Goal: Information Seeking & Learning: Learn about a topic

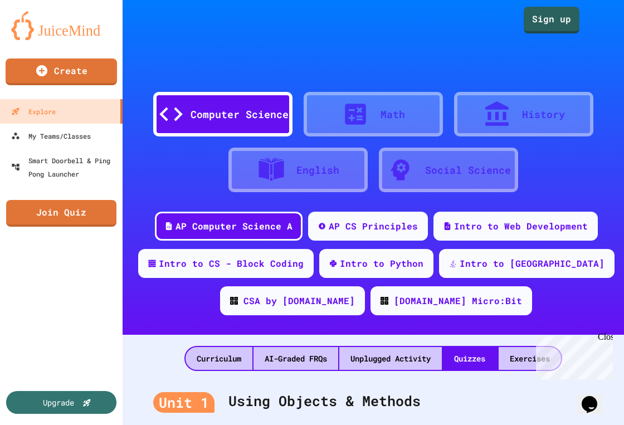
click at [252, 107] on div "Computer Science" at bounding box center [240, 114] width 98 height 15
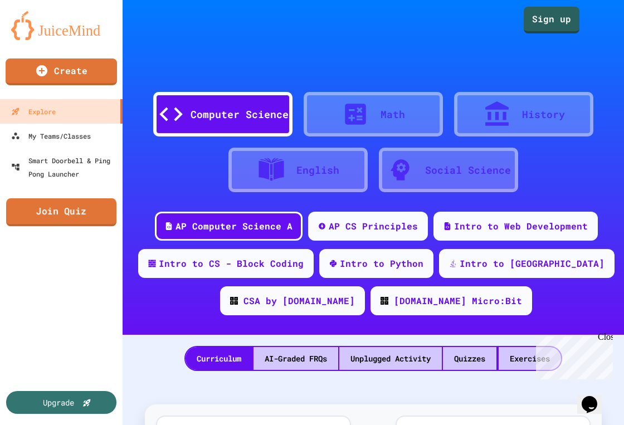
click at [76, 220] on link "Join Quiz" at bounding box center [61, 212] width 110 height 28
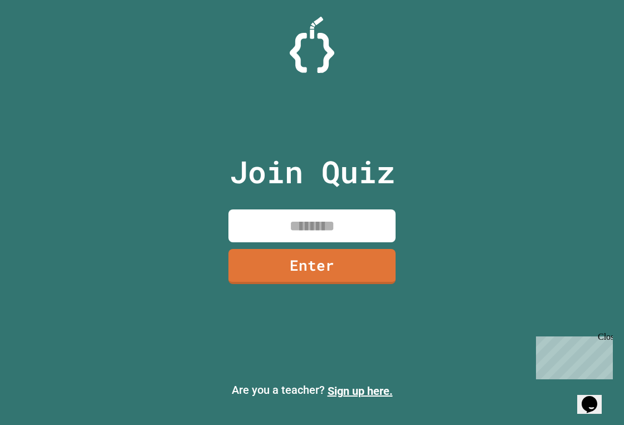
click at [331, 217] on input at bounding box center [312, 226] width 167 height 33
type input "********"
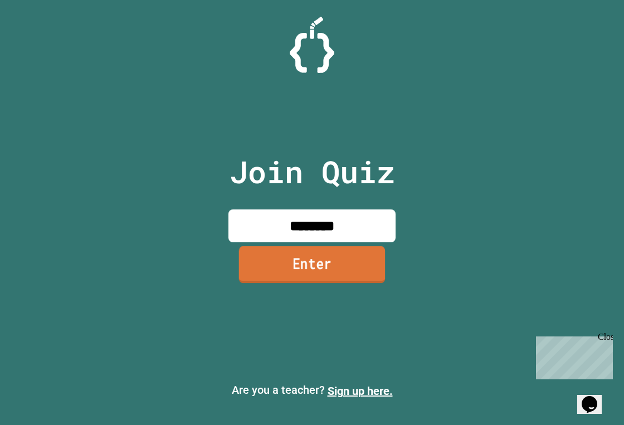
click at [336, 266] on link "Enter" at bounding box center [312, 264] width 147 height 37
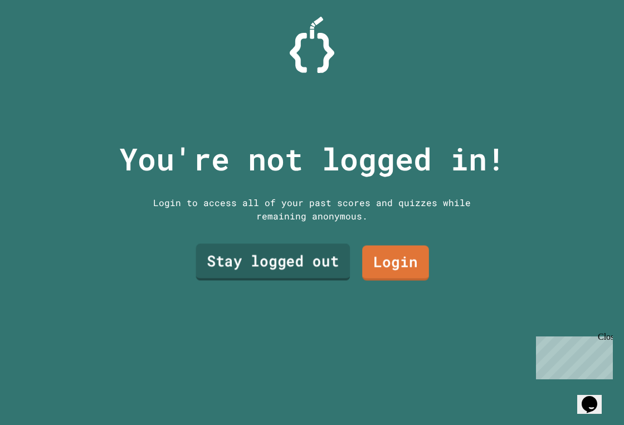
click at [328, 263] on link "Stay logged out" at bounding box center [273, 262] width 154 height 37
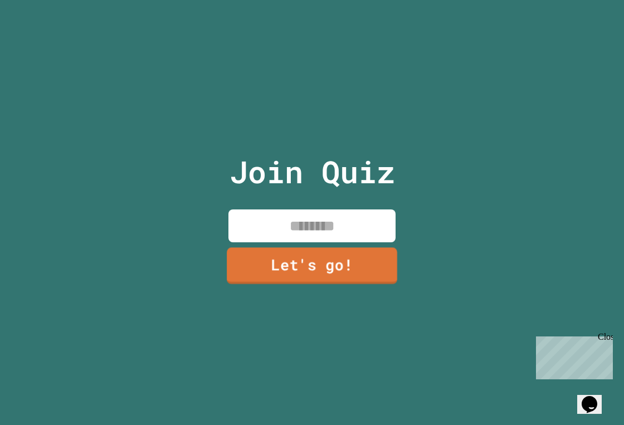
click at [329, 234] on input at bounding box center [312, 226] width 167 height 33
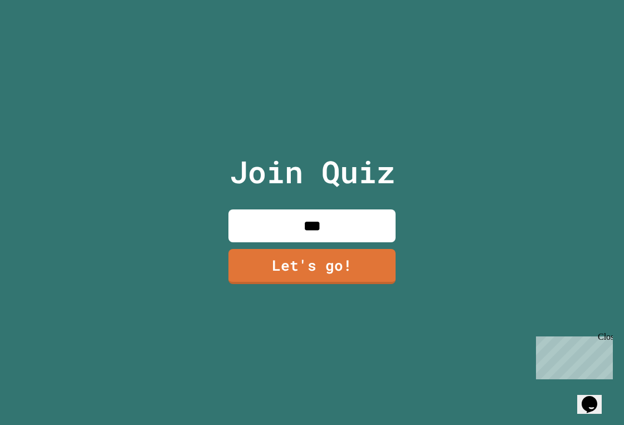
type input "****"
click at [343, 283] on link "Let's go!" at bounding box center [312, 265] width 162 height 37
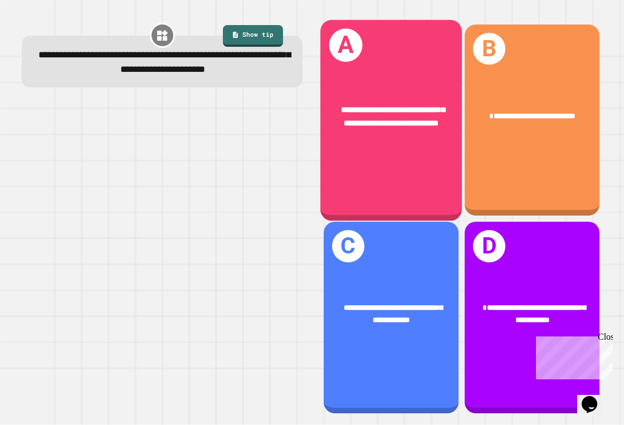
click at [384, 89] on div "**********" at bounding box center [392, 117] width 142 height 56
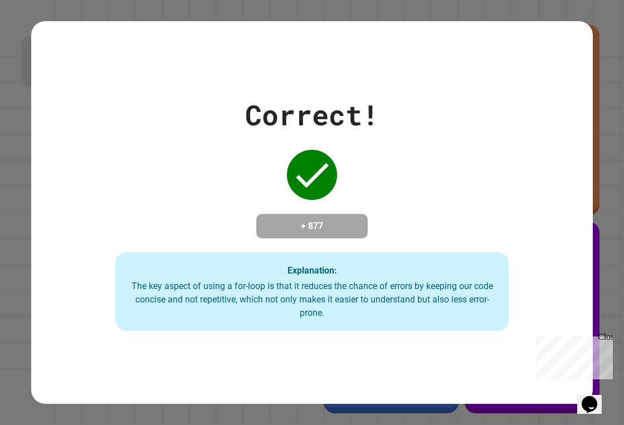
click at [511, 259] on div "Correct! + 877 Explanation: The key aspect of using a for-loop is that it reduc…" at bounding box center [312, 212] width 562 height 237
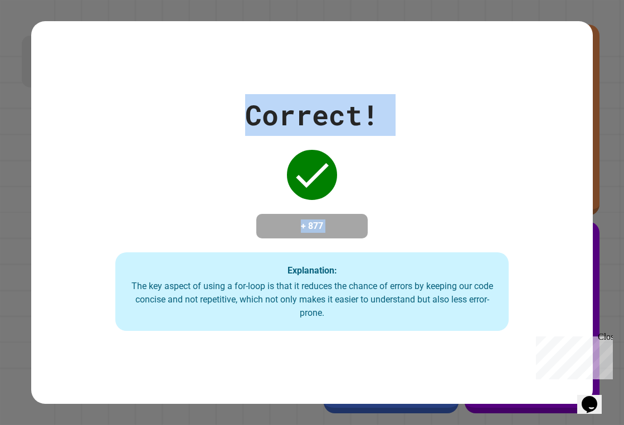
click at [605, 69] on div "Correct! + 877 Explanation: The key aspect of using a for-loop is that it reduc…" at bounding box center [312, 212] width 624 height 425
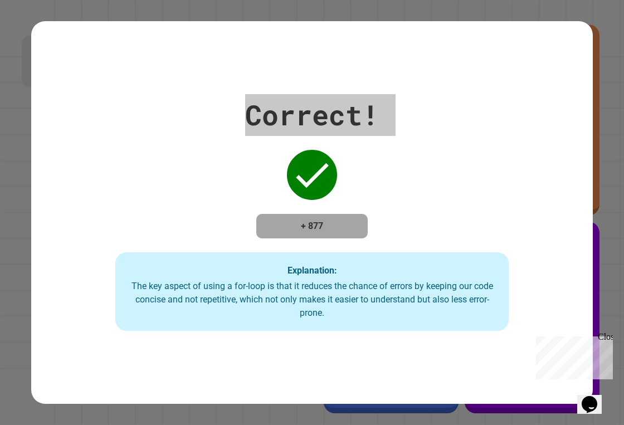
click at [607, 337] on div "Close" at bounding box center [605, 339] width 14 height 14
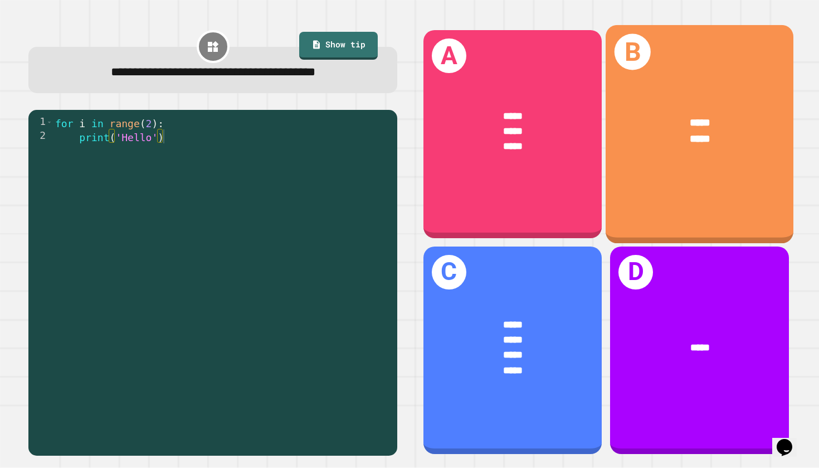
click at [624, 157] on div "***** *****" at bounding box center [700, 131] width 188 height 74
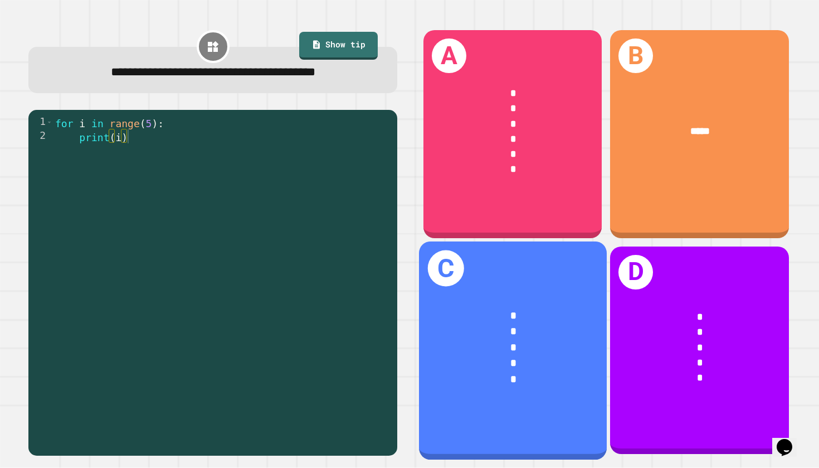
click at [509, 298] on div "* * * * *" at bounding box center [513, 348] width 188 height 122
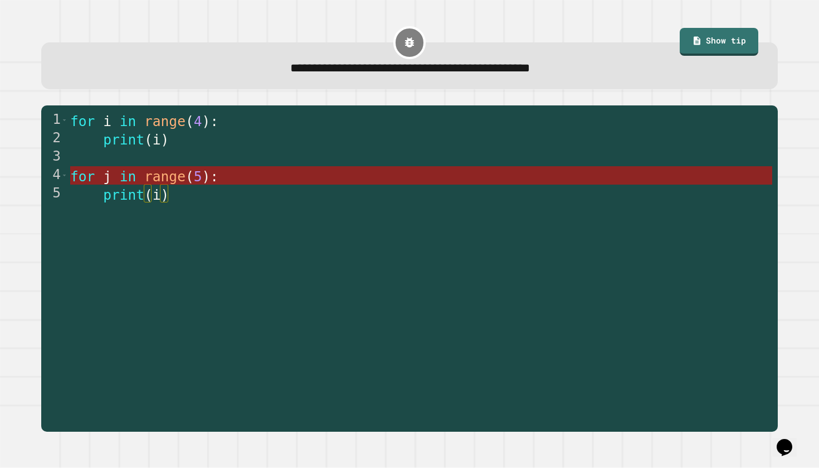
click at [177, 181] on span "range" at bounding box center [164, 176] width 41 height 16
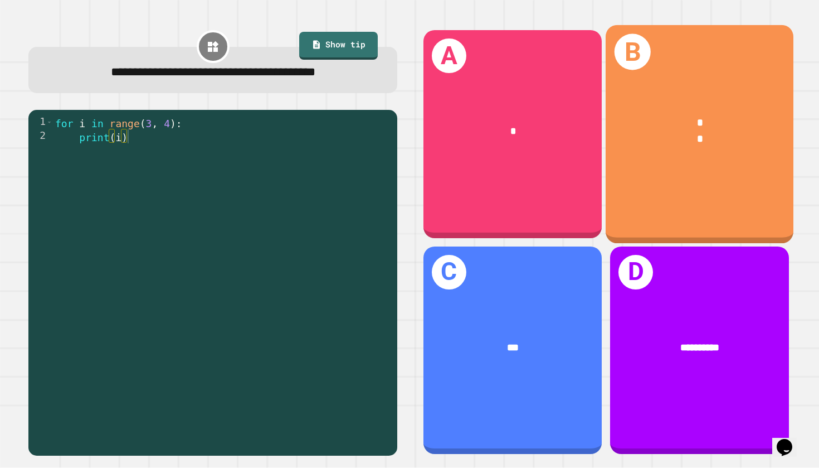
click at [624, 201] on div "B * *" at bounding box center [700, 134] width 188 height 218
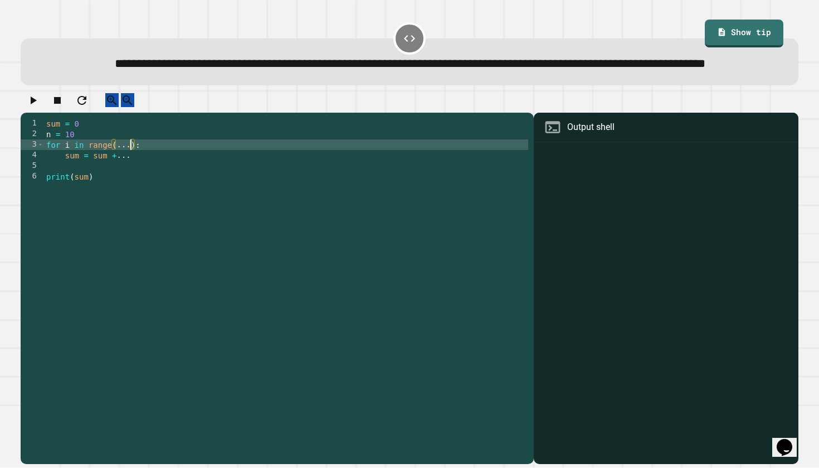
click at [129, 180] on div "sum = 0 n = 10 for i in range ( ... ) : sum = sum + ... print ( sum )" at bounding box center [286, 277] width 484 height 318
click at [137, 187] on div "sum = 0 n = 10 for i in range ( 11 ) : sum = sum + ... print ( sum )" at bounding box center [286, 277] width 484 height 318
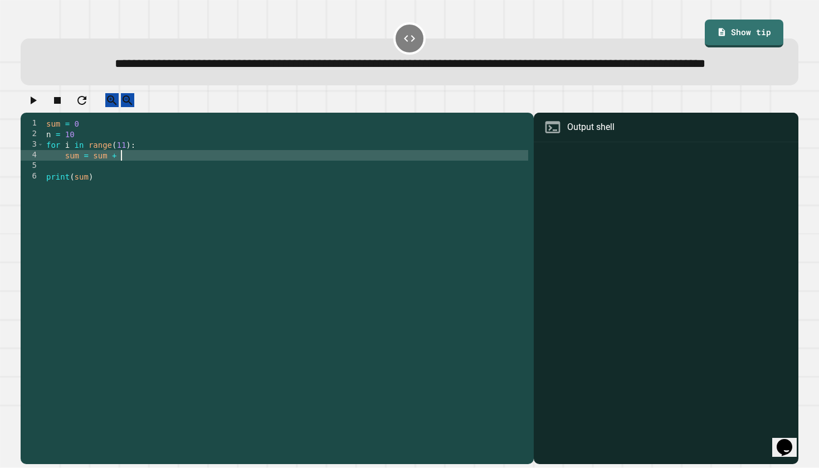
type textarea "**********"
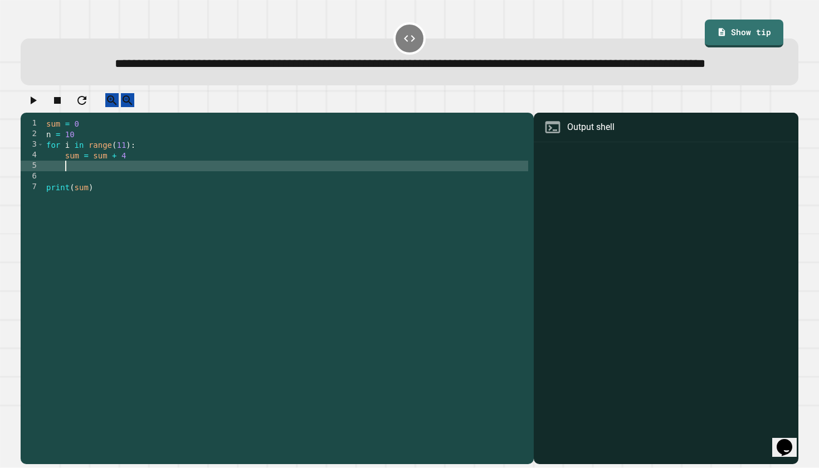
scroll to position [0, 0]
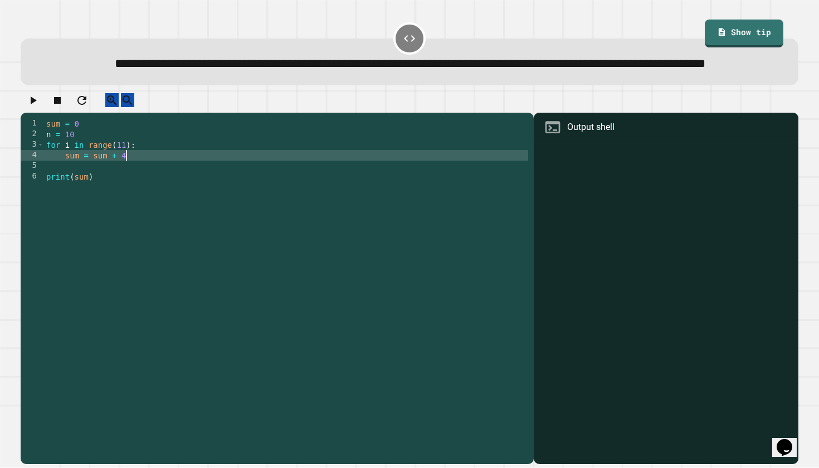
click at [588, 134] on div "Output shell" at bounding box center [590, 126] width 47 height 13
click at [588, 198] on div at bounding box center [667, 304] width 254 height 319
click at [556, 136] on icon at bounding box center [553, 127] width 18 height 18
click at [38, 107] on icon "button" at bounding box center [32, 100] width 13 height 13
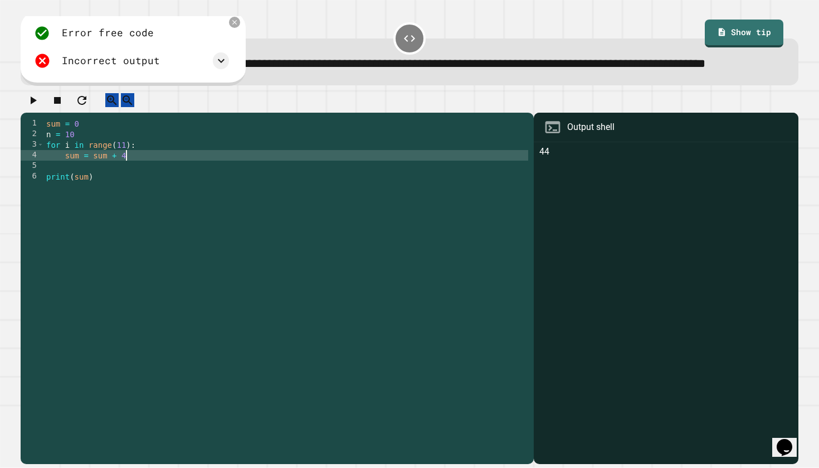
click at [131, 190] on div "sum = 0 n = 10 for i in range ( 11 ) : sum = sum + 4 print ( sum )" at bounding box center [286, 277] width 484 height 318
click at [35, 107] on icon "button" at bounding box center [32, 100] width 13 height 13
click at [132, 190] on div "sum = 0 n = 10 for i in range ( 11 ) : sum = sum + 1 print ( sum )" at bounding box center [286, 277] width 484 height 318
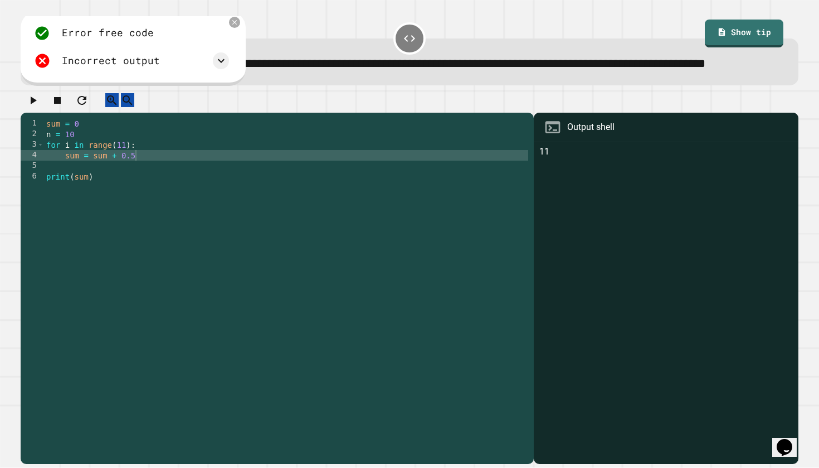
click at [46, 113] on div at bounding box center [410, 103] width 779 height 20
click at [40, 107] on icon "button" at bounding box center [32, 100] width 13 height 13
click at [151, 190] on div "sum = 0 n = 10 for i in range ( 11 ) : sum = sum + 0.5 print ( sum )" at bounding box center [286, 277] width 484 height 318
click at [37, 107] on icon "button" at bounding box center [32, 100] width 13 height 13
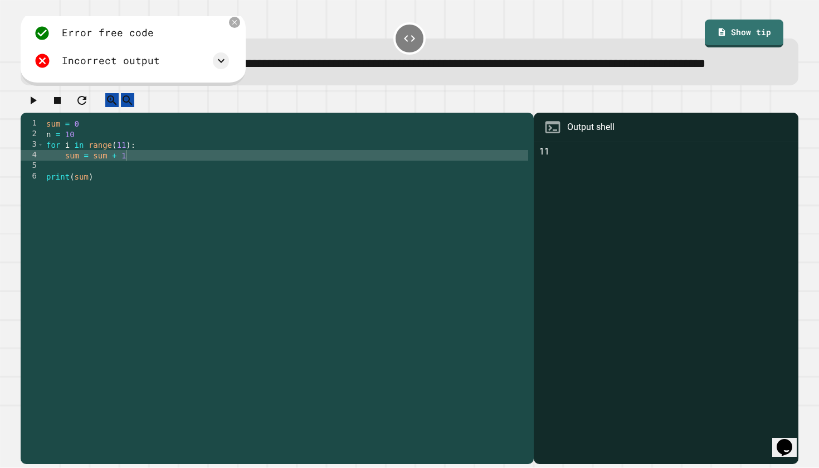
click at [137, 194] on div "sum = 0 n = 10 for i in range ( 11 ) : sum = sum + 1 print ( sum )" at bounding box center [286, 277] width 484 height 318
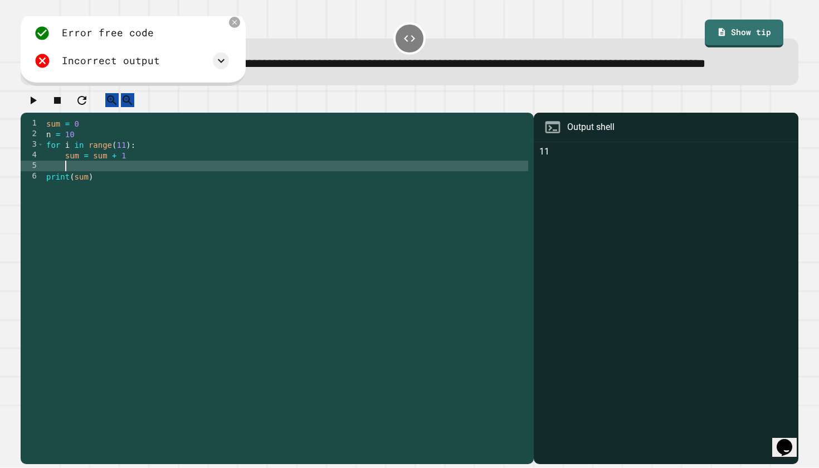
click at [136, 188] on div "sum = 0 n = 10 for i in range ( 11 ) : sum = sum + 1 print ( sum )" at bounding box center [286, 277] width 484 height 318
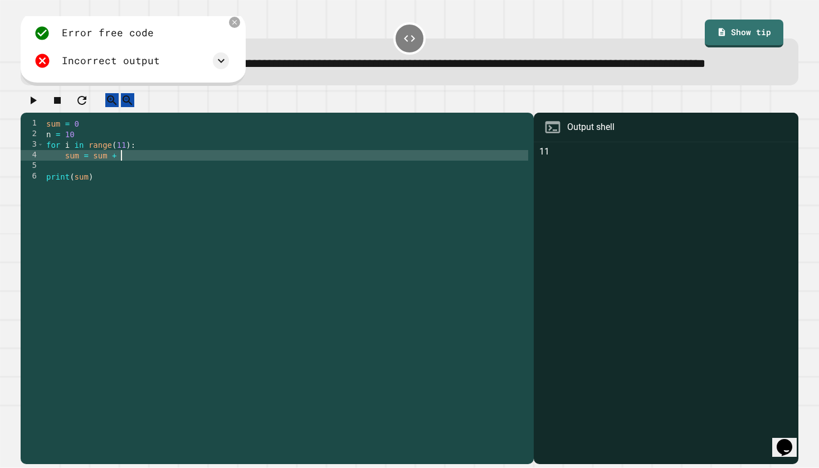
scroll to position [0, 5]
type textarea "**********"
click at [40, 107] on icon "button" at bounding box center [32, 100] width 13 height 13
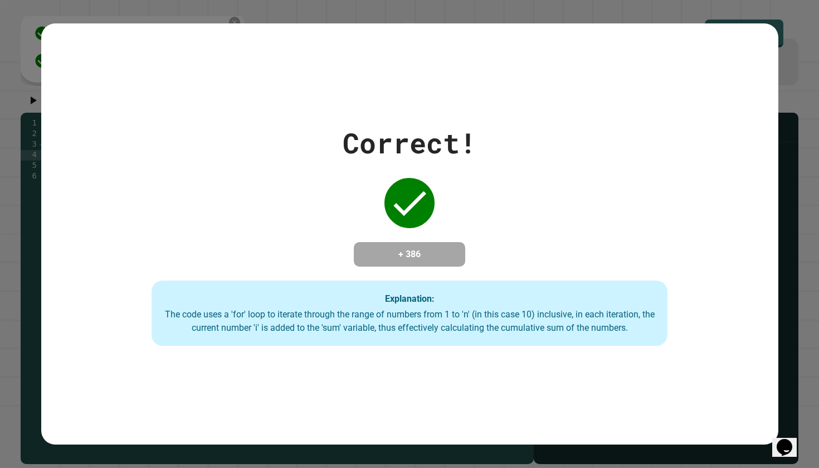
drag, startPoint x: 52, startPoint y: 65, endPoint x: 638, endPoint y: 120, distance: 589.0
click at [624, 122] on div "Correct! + 386 Explanation: The code uses a 'for' loop to iterate through the r…" at bounding box center [409, 234] width 737 height 224
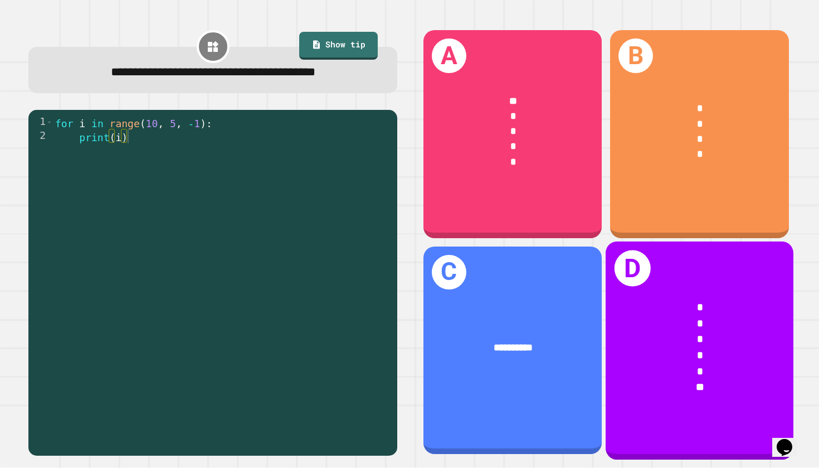
click at [624, 337] on div "*" at bounding box center [700, 339] width 145 height 16
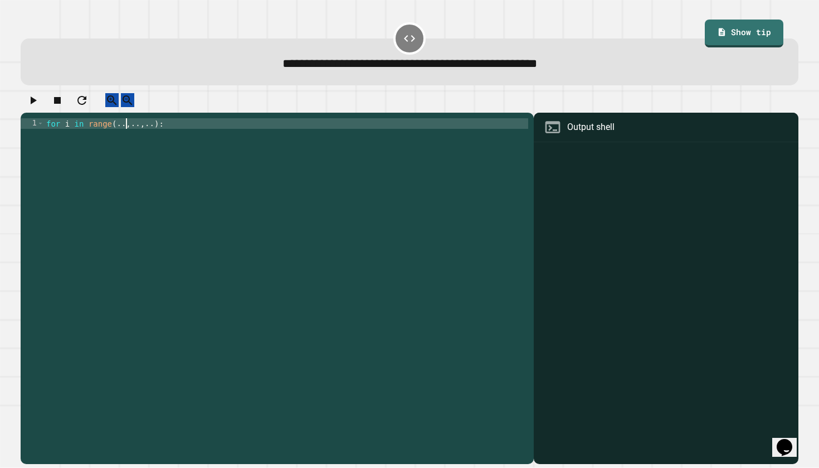
click at [125, 139] on div "for i in range ( .. , .. , .. ) :" at bounding box center [286, 287] width 485 height 339
click at [143, 132] on div "for i in range ( 10 , .. , .. ) :" at bounding box center [286, 287] width 484 height 339
click at [158, 135] on div "for i in range ( 10 , 1 , .. ) :" at bounding box center [286, 287] width 484 height 339
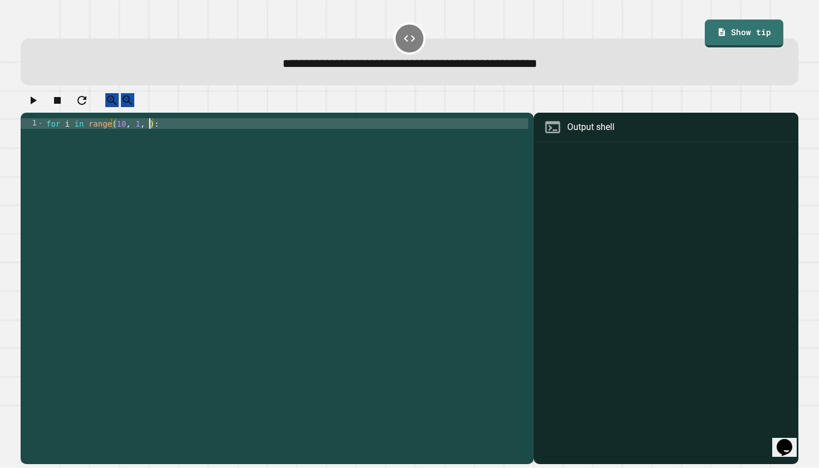
scroll to position [0, 8]
click at [40, 107] on icon "button" at bounding box center [32, 100] width 13 height 13
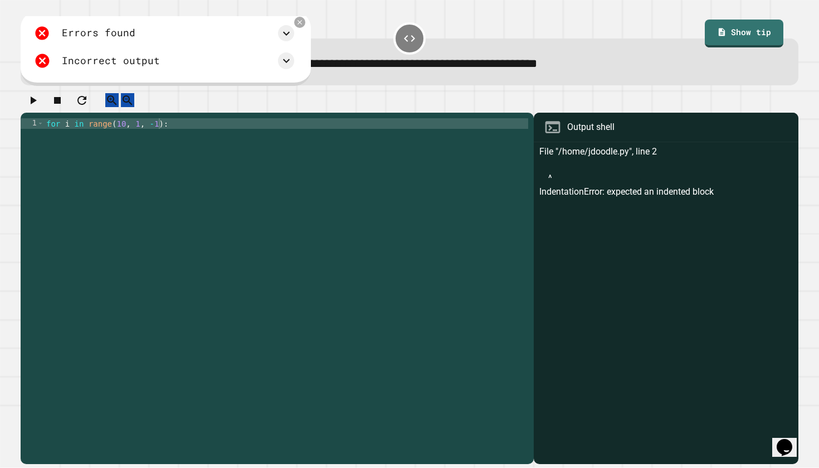
click at [555, 132] on icon at bounding box center [553, 127] width 18 height 18
click at [555, 136] on icon at bounding box center [553, 127] width 18 height 18
click at [552, 136] on icon at bounding box center [553, 127] width 18 height 18
click at [624, 41] on link "Show tip" at bounding box center [743, 31] width 73 height 29
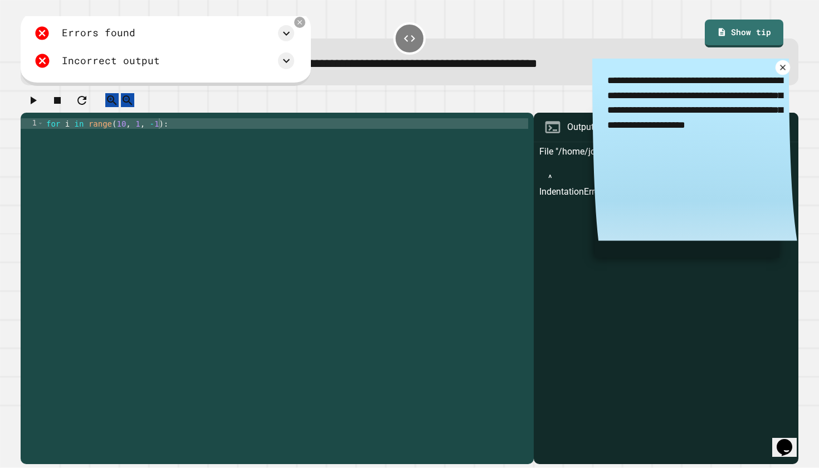
click at [624, 66] on icon at bounding box center [783, 67] width 10 height 10
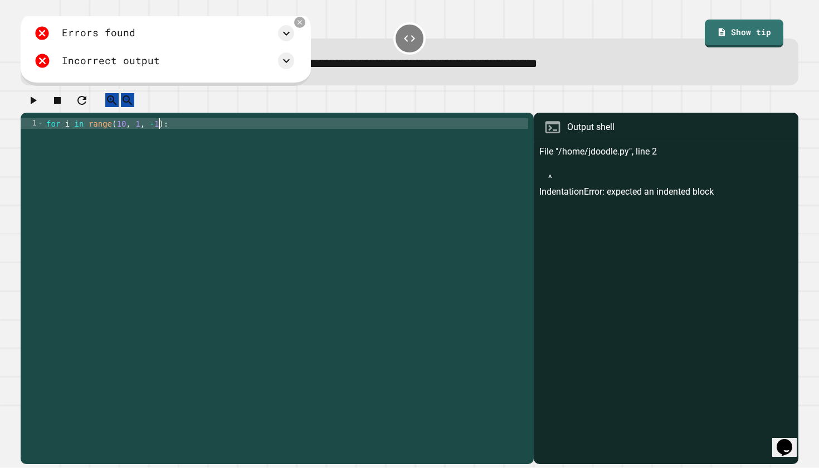
click at [159, 135] on div "for i in range ( 10 , 1 , - 1 ) :" at bounding box center [286, 287] width 484 height 339
click at [134, 135] on div "for i in range ( 10 , 1 , ) :" at bounding box center [286, 287] width 484 height 339
click at [155, 135] on div "for i in range ( 10 , 11 , ) :" at bounding box center [286, 287] width 484 height 339
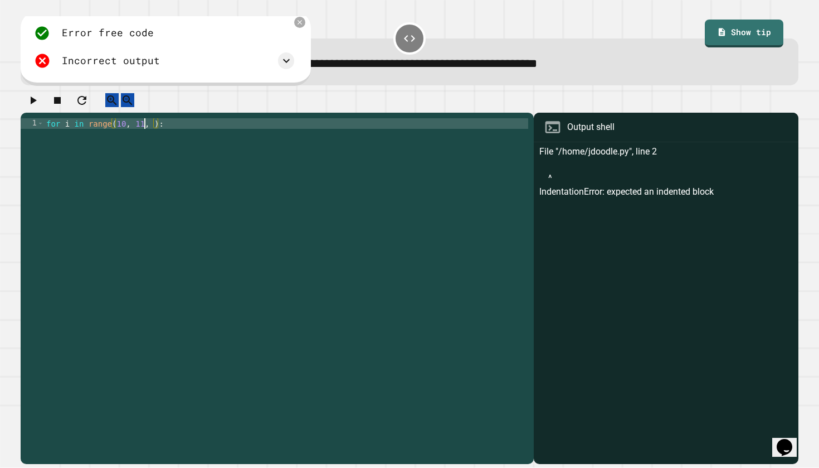
click at [142, 135] on div "for i in range ( 10 , 11 , ) :" at bounding box center [286, 287] width 484 height 339
click at [153, 133] on div "for i in range ( 10 , - 1 , ) :" at bounding box center [286, 287] width 484 height 339
click at [40, 98] on button "button" at bounding box center [32, 100] width 13 height 14
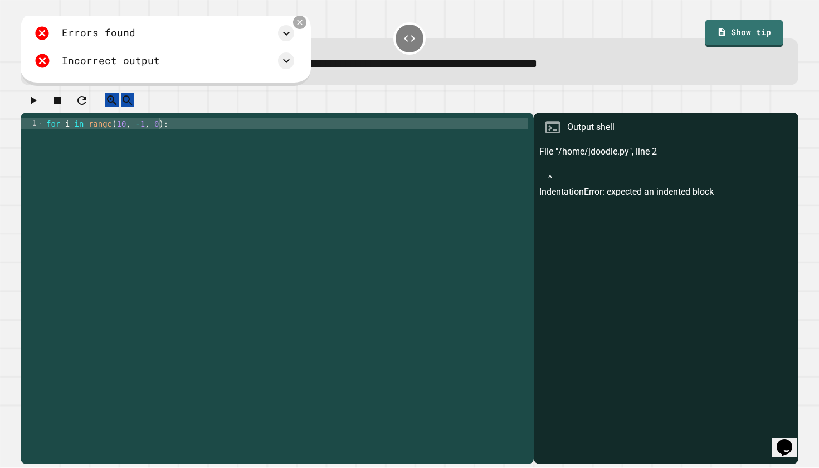
click at [305, 23] on icon at bounding box center [299, 22] width 9 height 9
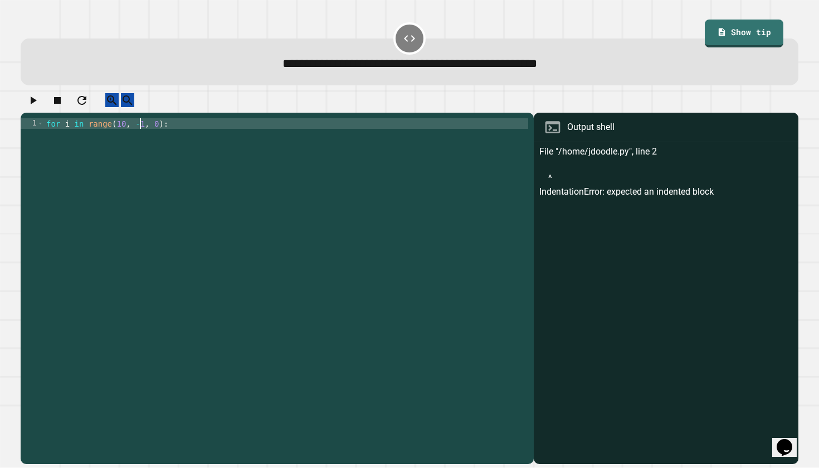
click at [141, 137] on div "for i in range ( 10 , - 1 , 0 ) :" at bounding box center [286, 287] width 484 height 339
click at [37, 104] on icon "button" at bounding box center [34, 100] width 6 height 8
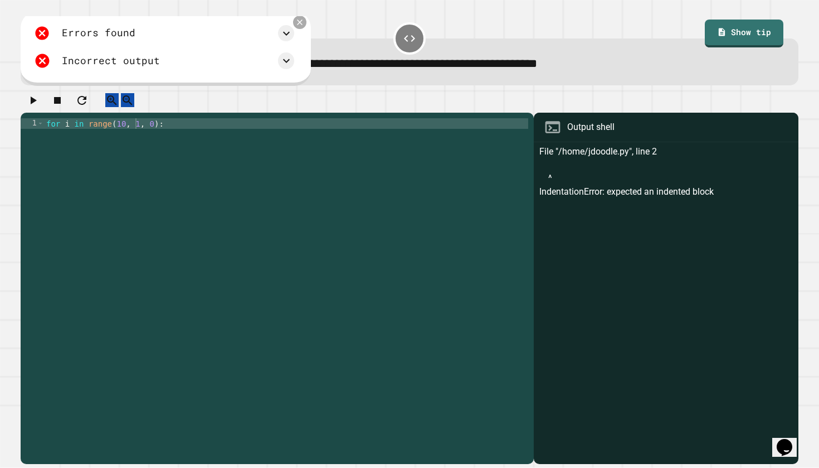
click at [305, 27] on icon at bounding box center [299, 22] width 9 height 9
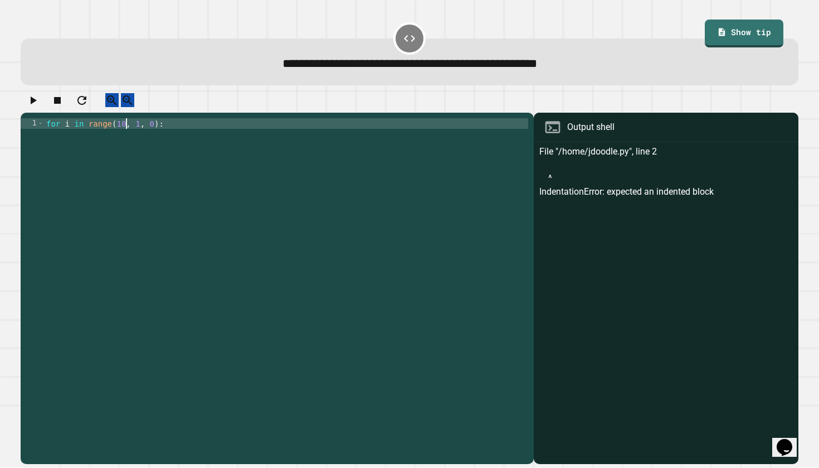
click at [124, 135] on div "for i in range ( 10 , 1 , 0 ) :" at bounding box center [286, 287] width 484 height 339
click at [138, 137] on div "for i in range ( 10 , 1 , 0 ) :" at bounding box center [286, 287] width 484 height 339
click at [36, 107] on icon "button" at bounding box center [32, 100] width 13 height 13
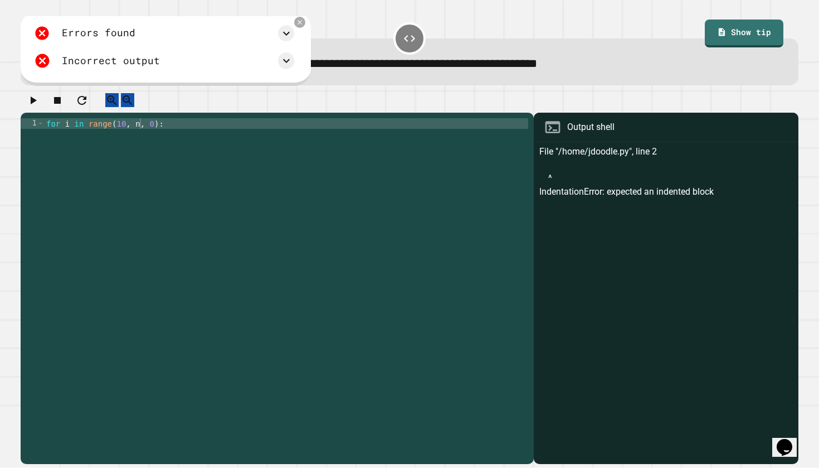
click at [134, 136] on div "for i in range ( 10 , n , 0 ) :" at bounding box center [286, 287] width 484 height 339
click at [144, 135] on div "for i in range ( 10 , n , 0 ) :" at bounding box center [286, 287] width 484 height 339
click at [135, 137] on div "for i in range ( 10 , n , 0 ) :" at bounding box center [286, 287] width 484 height 339
click at [36, 104] on icon "button" at bounding box center [34, 100] width 6 height 8
click at [135, 133] on div "for i in range ( 10 , 1 , 0 ) :" at bounding box center [286, 287] width 484 height 339
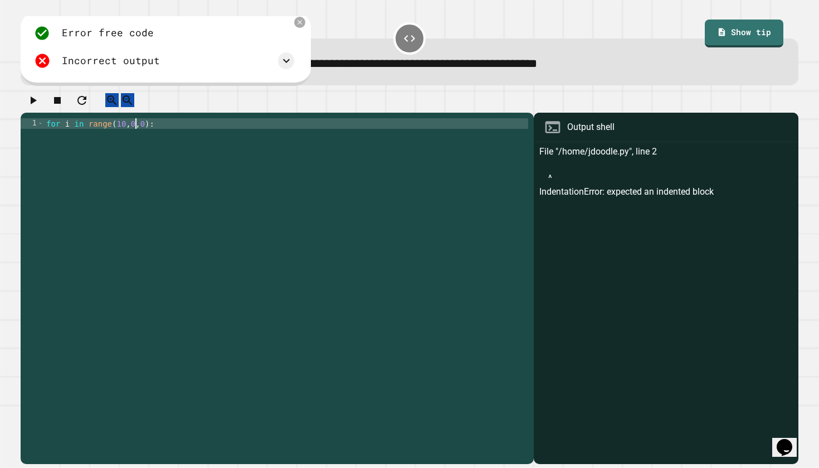
click at [144, 137] on div "for i in range ( 10 , 0 , 0 ) :" at bounding box center [286, 287] width 484 height 339
click at [35, 104] on icon "button" at bounding box center [34, 100] width 6 height 8
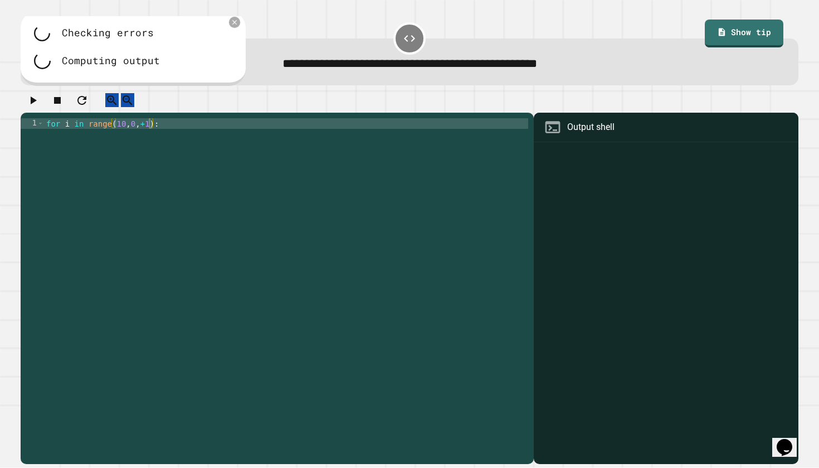
click at [236, 25] on icon at bounding box center [235, 22] width 8 height 8
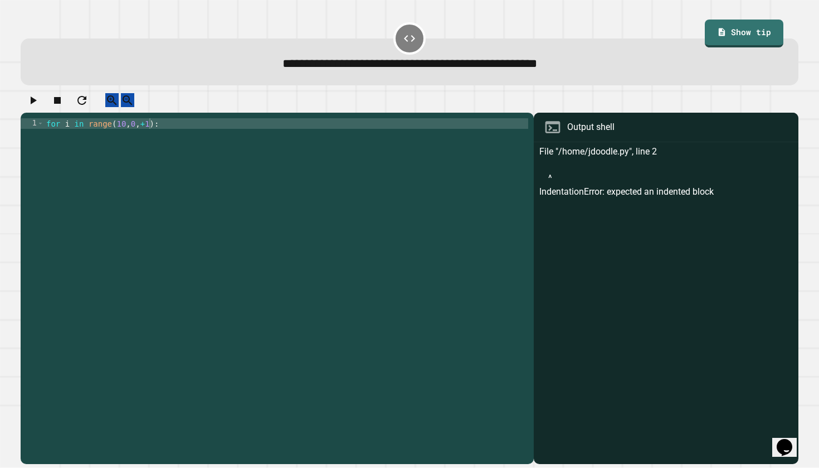
click at [31, 106] on icon "button" at bounding box center [32, 100] width 13 height 13
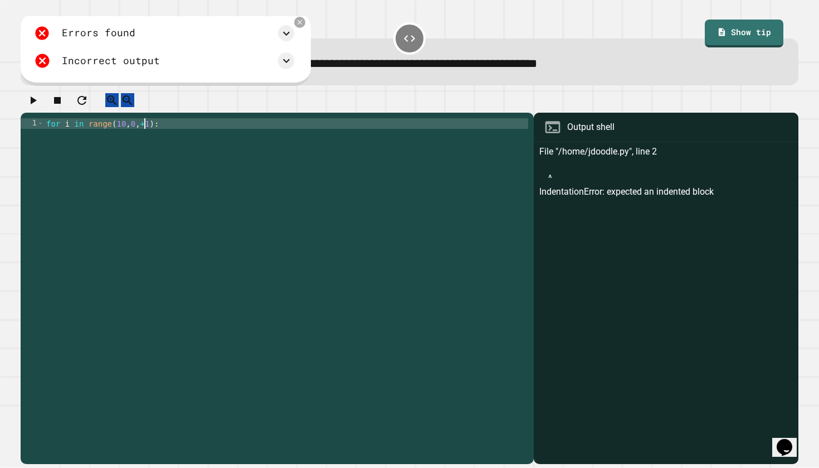
click at [144, 137] on div "for i in range ( 10 , 0 , + 1 ) :" at bounding box center [286, 287] width 484 height 339
type textarea "**********"
click at [40, 107] on icon "button" at bounding box center [32, 100] width 13 height 13
click at [140, 135] on div "for i in range ( 10 , 0 , - 1 ) :" at bounding box center [286, 287] width 484 height 339
click at [145, 135] on div "for i in range ( 10 , 0 , - 1 ) :" at bounding box center [286, 287] width 484 height 339
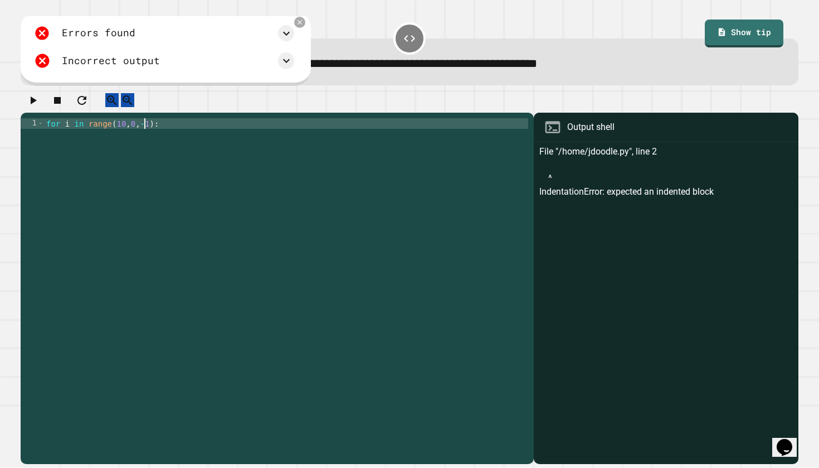
click at [294, 55] on div "Incorrect output" at bounding box center [164, 60] width 260 height 16
click at [293, 62] on icon at bounding box center [286, 60] width 13 height 13
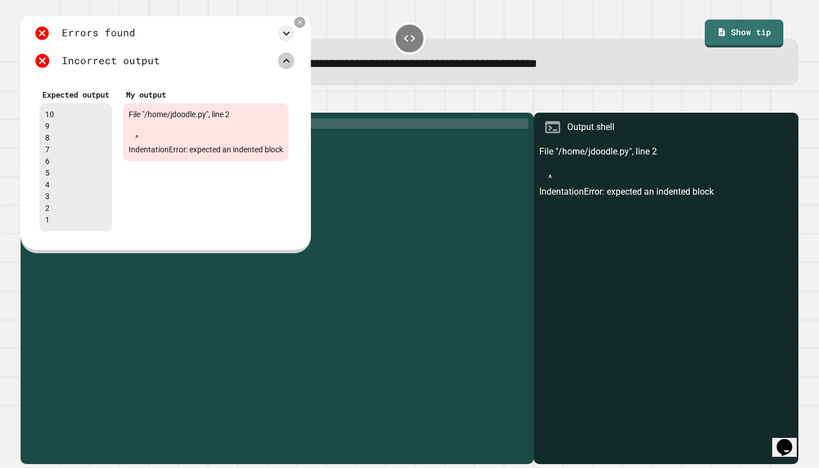
click at [293, 65] on icon at bounding box center [286, 60] width 13 height 13
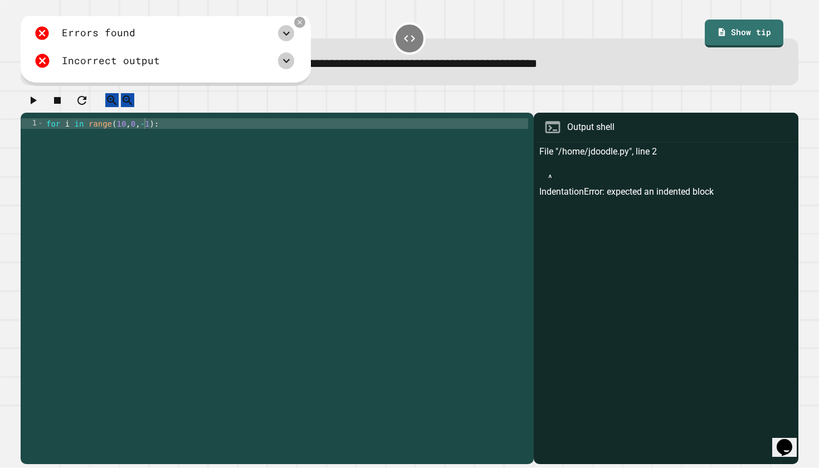
click at [293, 32] on icon at bounding box center [286, 33] width 13 height 13
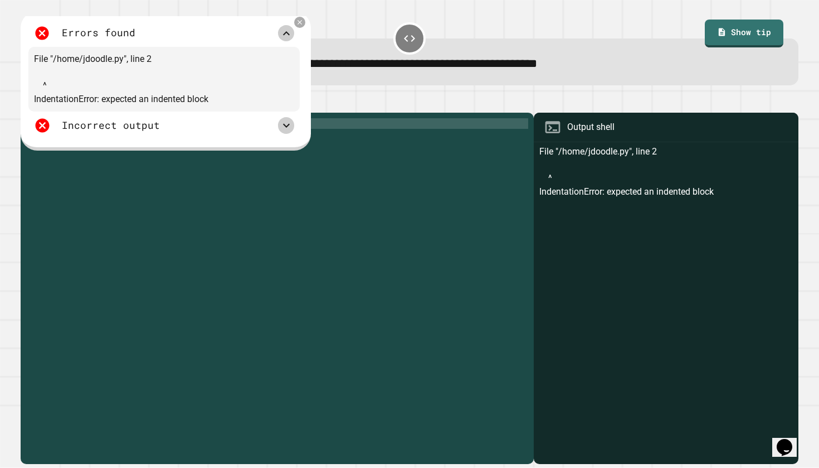
click at [293, 32] on icon at bounding box center [286, 33] width 13 height 13
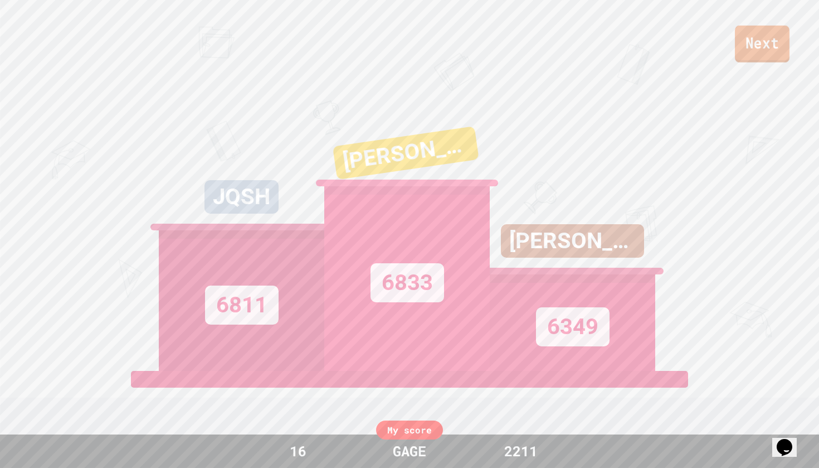
click at [624, 40] on link "Next" at bounding box center [762, 44] width 55 height 37
